Goal: Information Seeking & Learning: Learn about a topic

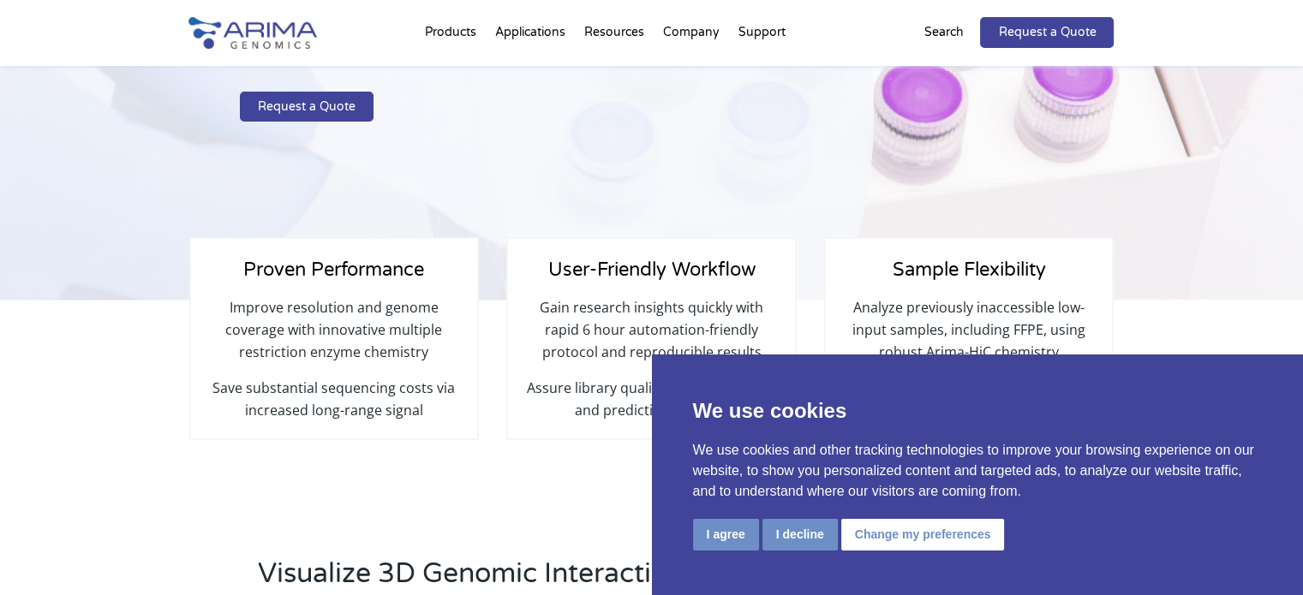
scroll to position [344, 0]
click at [725, 537] on button "I agree" at bounding box center [726, 535] width 66 height 32
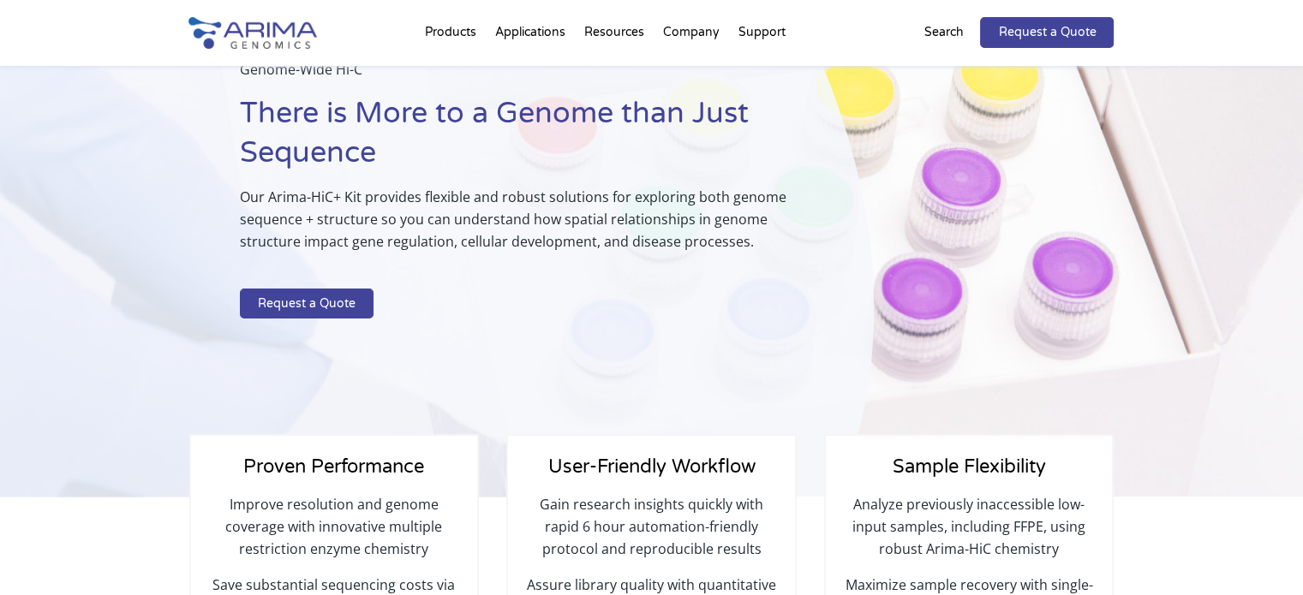
scroll to position [142, 0]
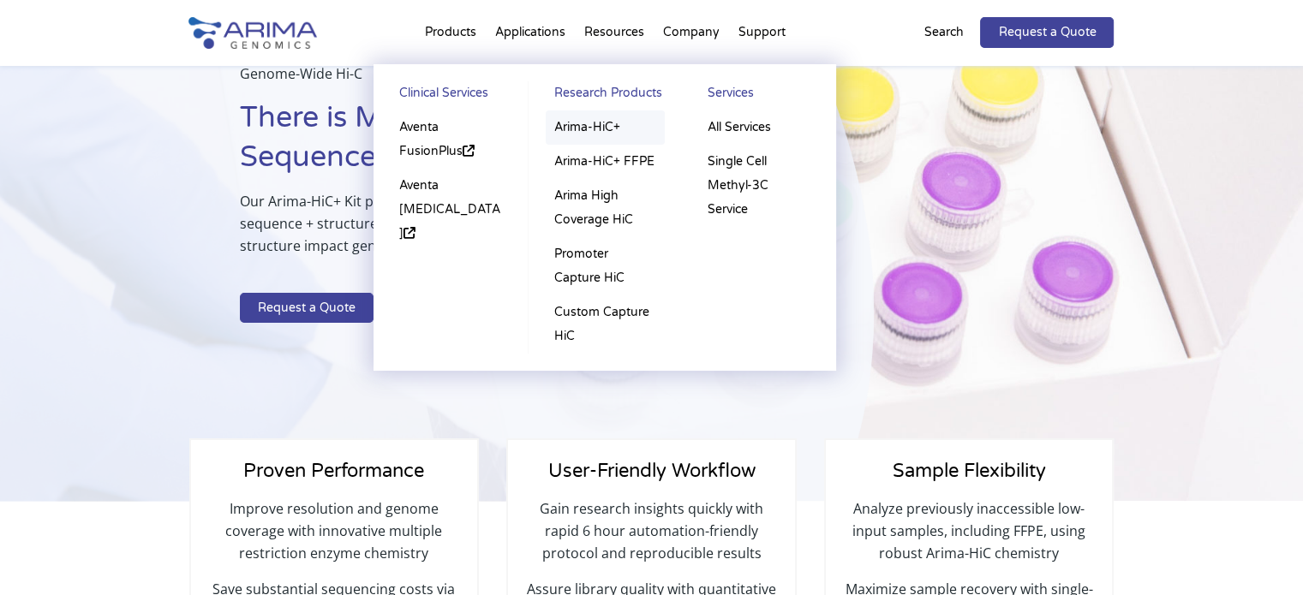
click at [579, 129] on link "Arima-HiC+" at bounding box center [605, 128] width 119 height 34
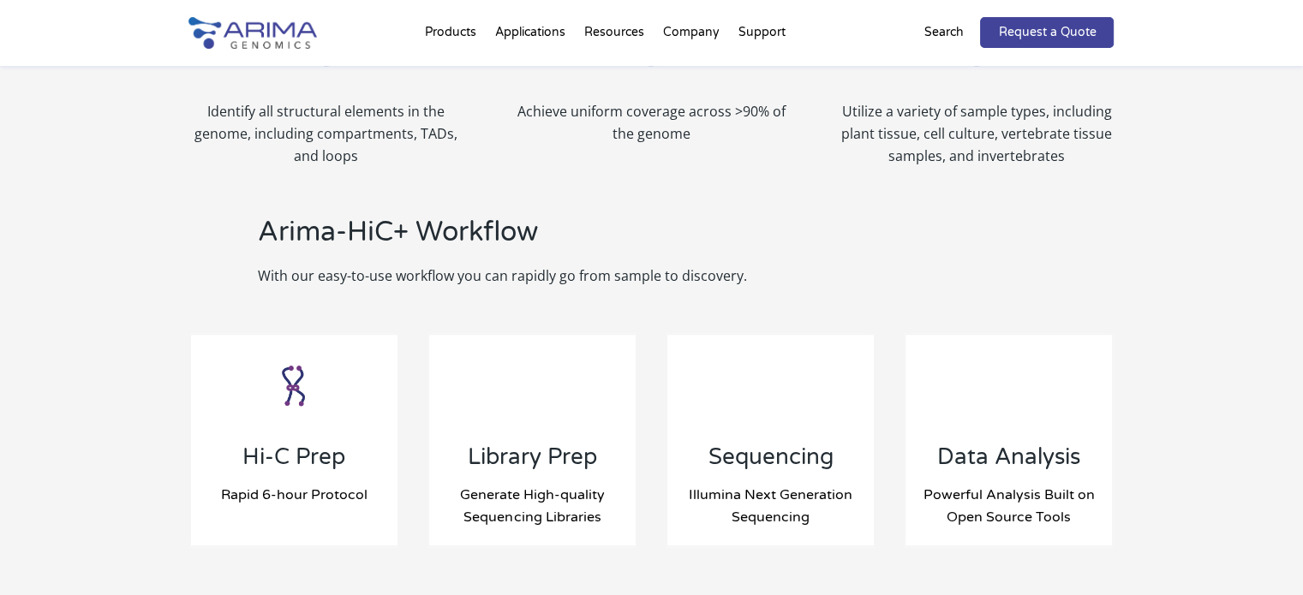
scroll to position [1648, 0]
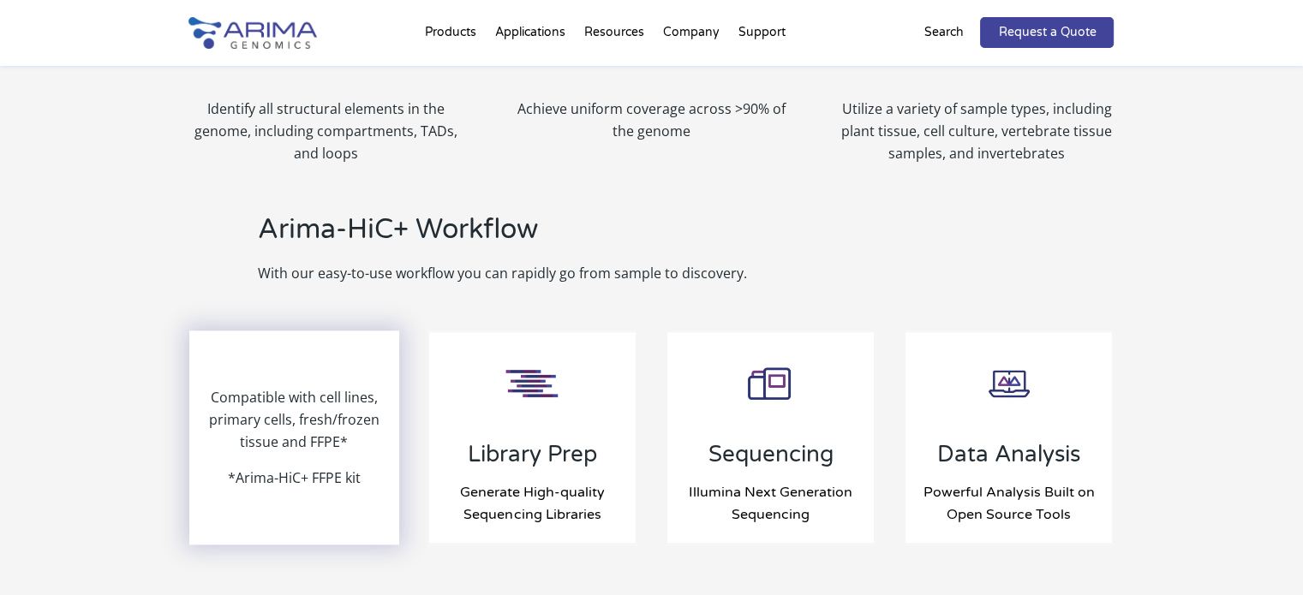
click at [343, 427] on p "Compatible with cell lines, primary cells, fresh/frozen tissue and FFPE*" at bounding box center [294, 426] width 207 height 81
click at [252, 379] on div "Compatible with cell lines, primary cells, fresh/frozen tissue and FFPE* *Arima…" at bounding box center [294, 437] width 207 height 211
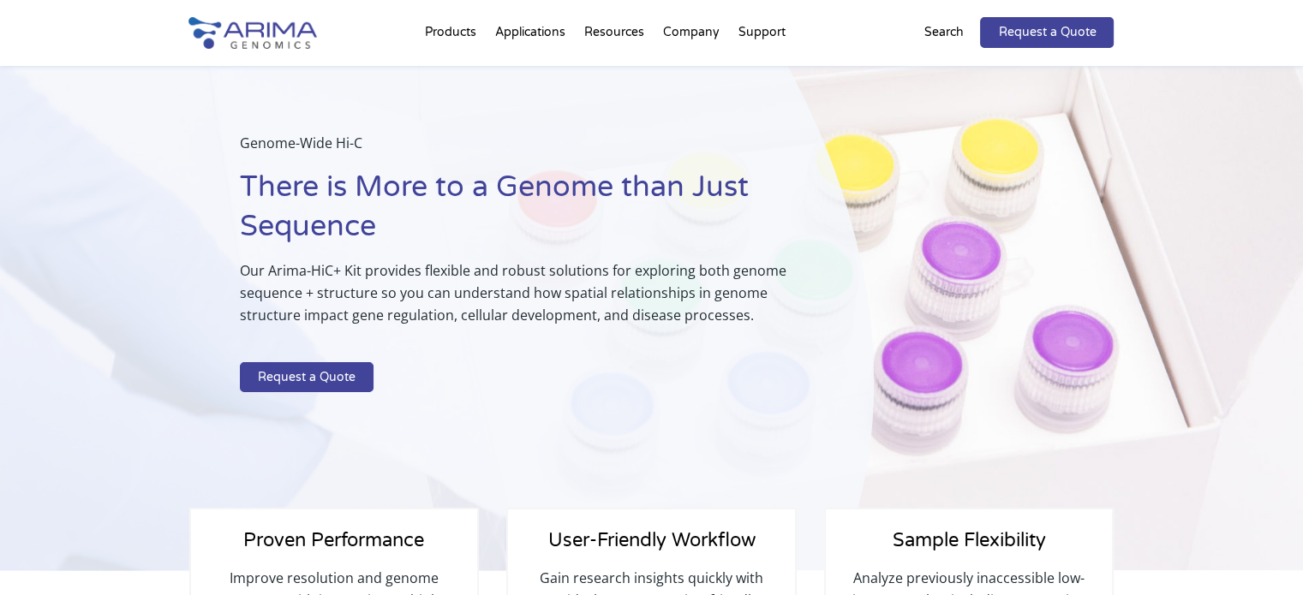
scroll to position [0, 0]
